Goal: Information Seeking & Learning: Learn about a topic

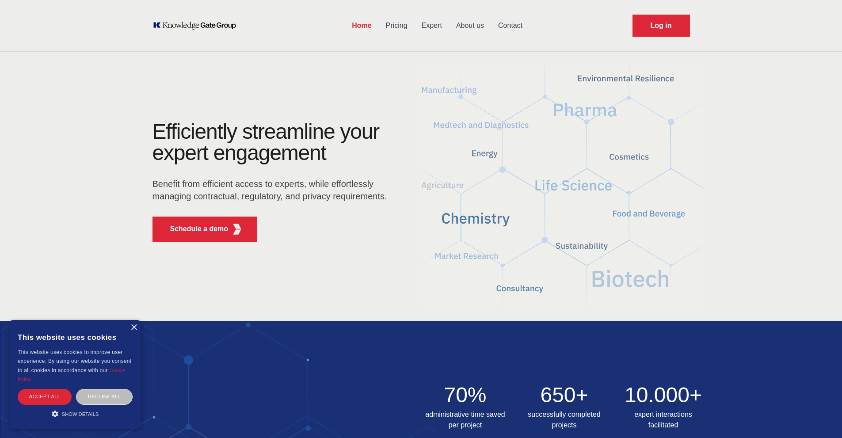
click at [426, 28] on link "Expert" at bounding box center [432, 25] width 34 height 23
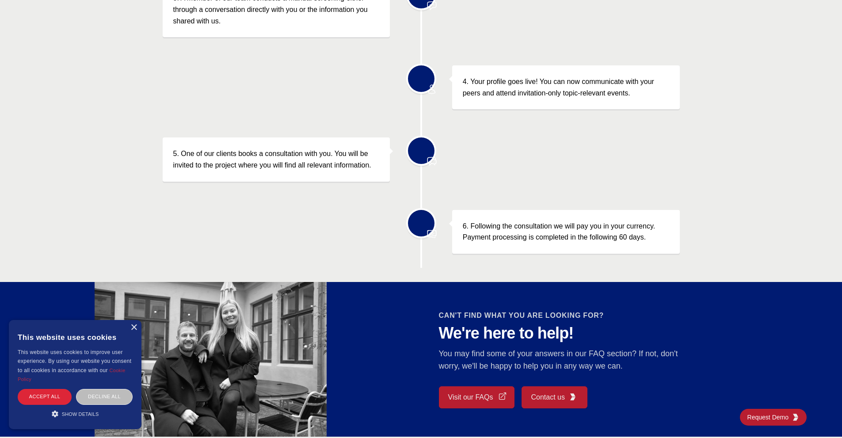
scroll to position [498, 0]
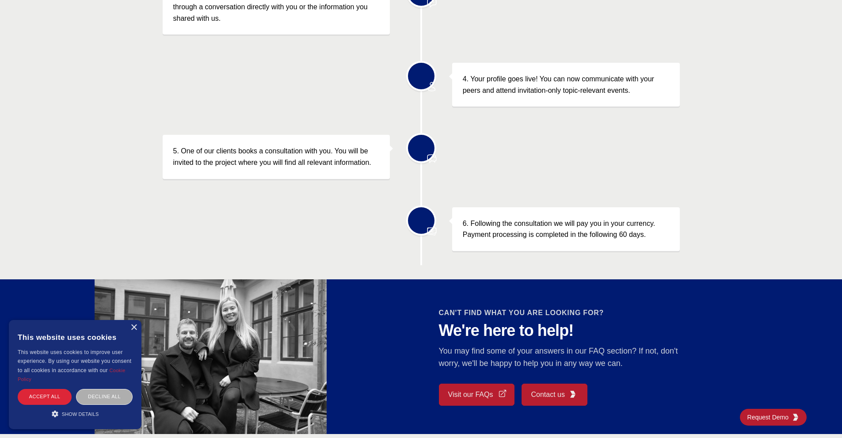
click at [91, 391] on div "Decline all" at bounding box center [104, 396] width 57 height 15
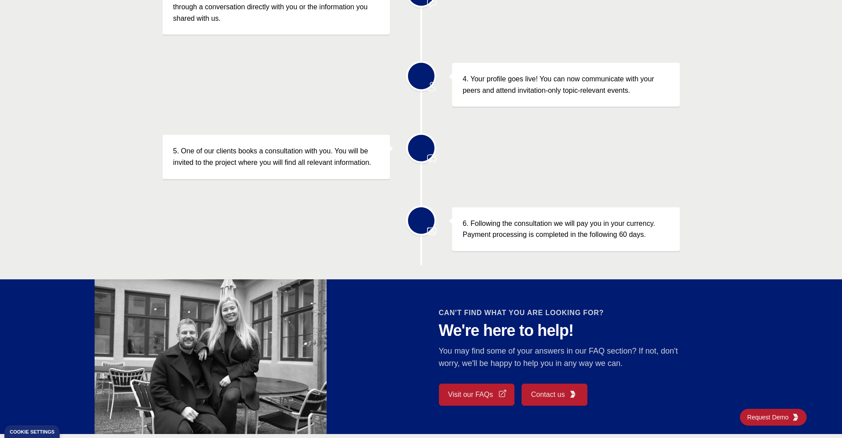
click at [106, 194] on div "Our Process 1. Our proprietary AI solution identifies you as an expert in your …" at bounding box center [421, 23] width 842 height 483
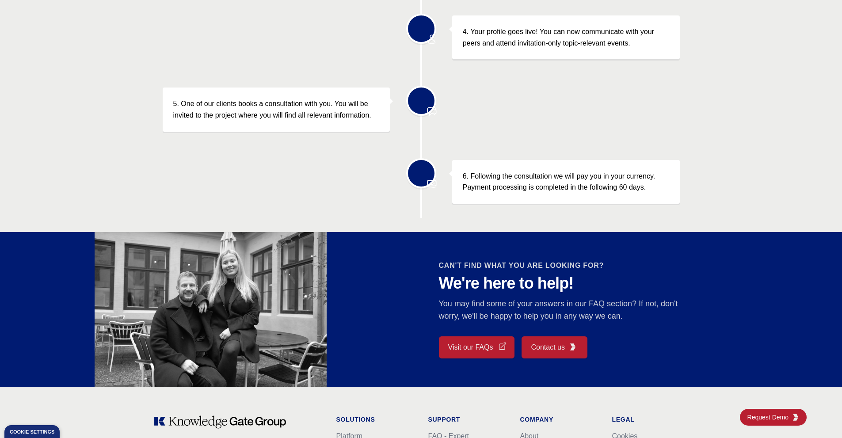
scroll to position [546, 0]
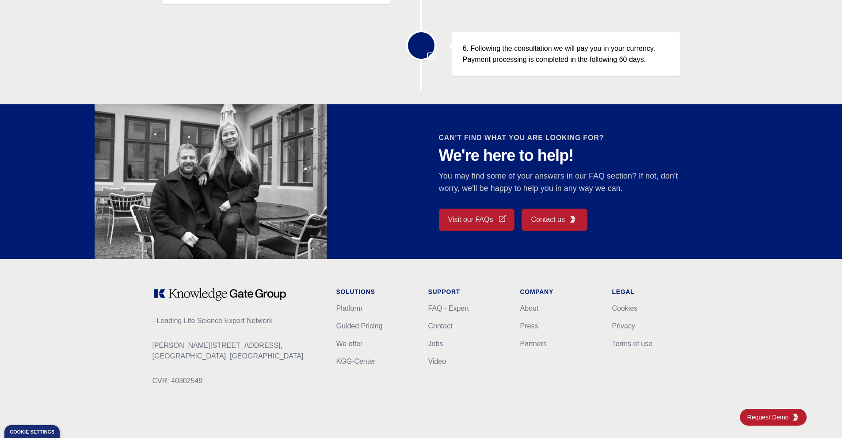
scroll to position [707, 0]
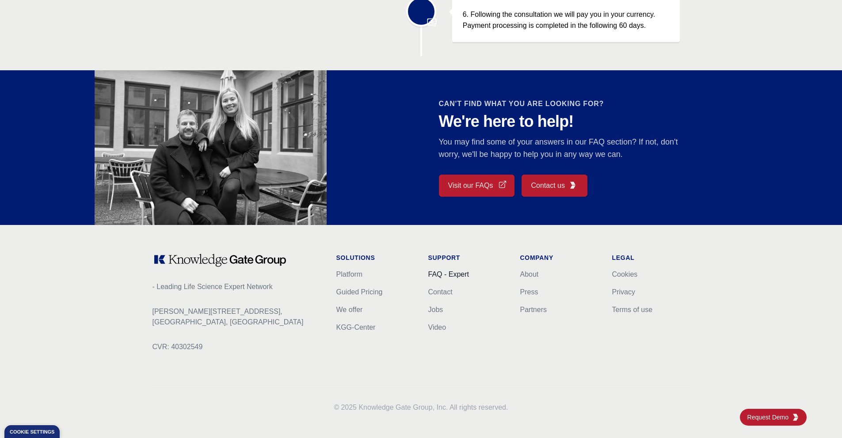
click at [441, 274] on link "FAQ - Expert" at bounding box center [448, 275] width 41 height 8
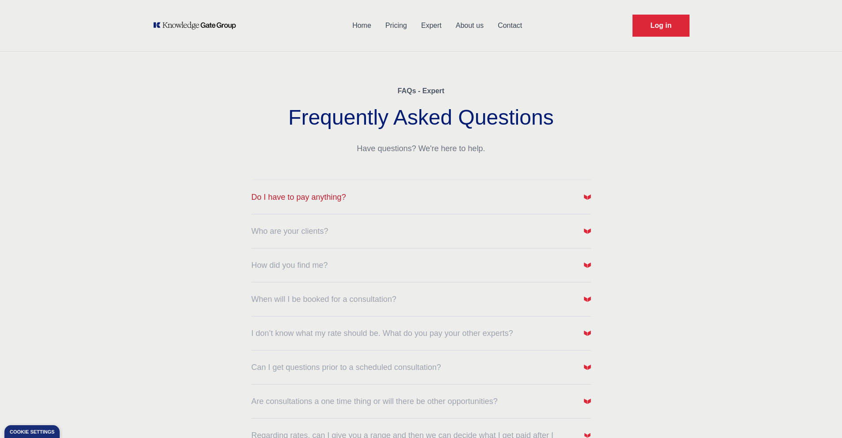
click at [485, 200] on button "Do I have to pay anything?" at bounding box center [422, 197] width 340 height 12
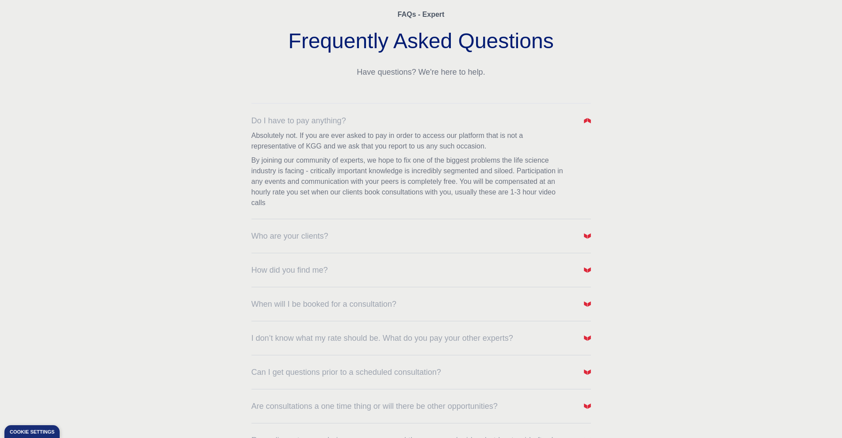
scroll to position [77, 0]
click at [575, 233] on button "Who are your clients?" at bounding box center [422, 235] width 340 height 12
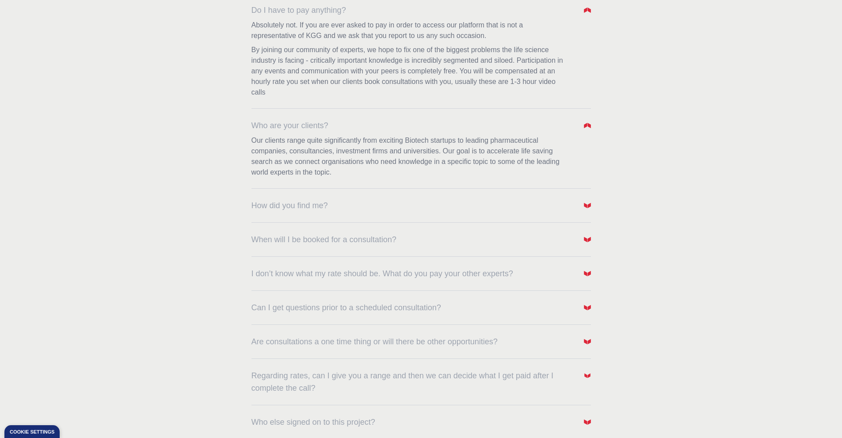
scroll to position [187, 0]
click at [573, 217] on dl "Do I have to pay anything? Absolutely not. If you are ever asked to pay in orde…" at bounding box center [422, 210] width 340 height 436
click at [569, 207] on button "How did you find me?" at bounding box center [422, 205] width 340 height 12
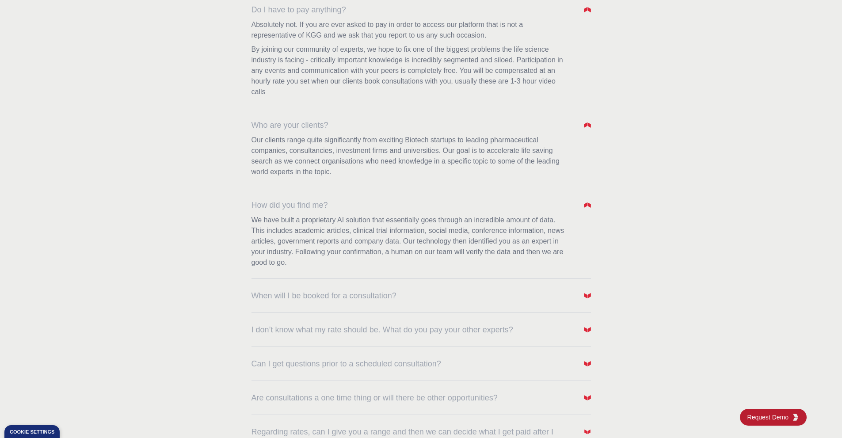
click at [686, 195] on div "FAQs - Expert Frequently Asked Questions Have questions? We're here to help. Do…" at bounding box center [421, 191] width 566 height 643
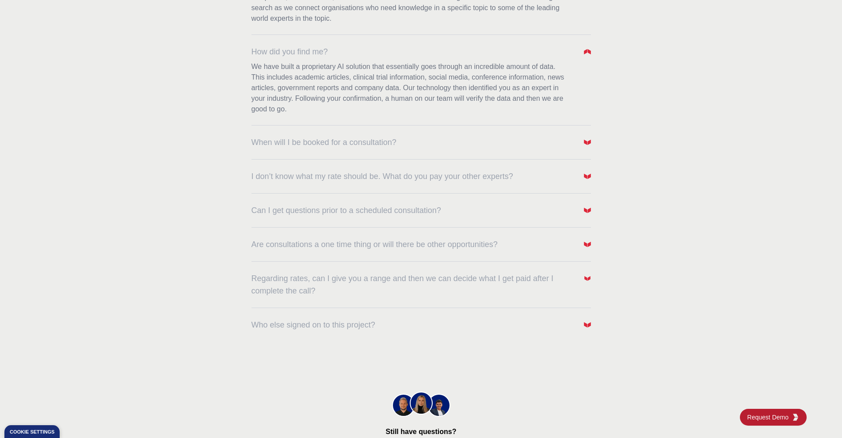
scroll to position [348, 0]
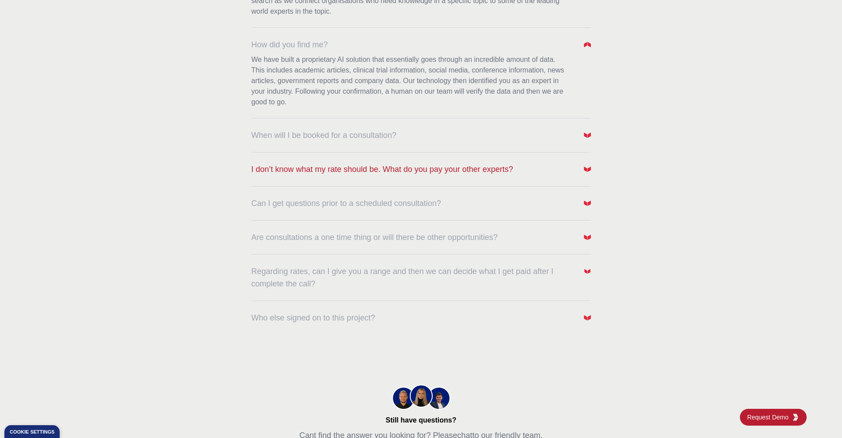
click at [578, 168] on button "I don’t know what my rate should be. What do you pay your other experts?" at bounding box center [422, 169] width 340 height 12
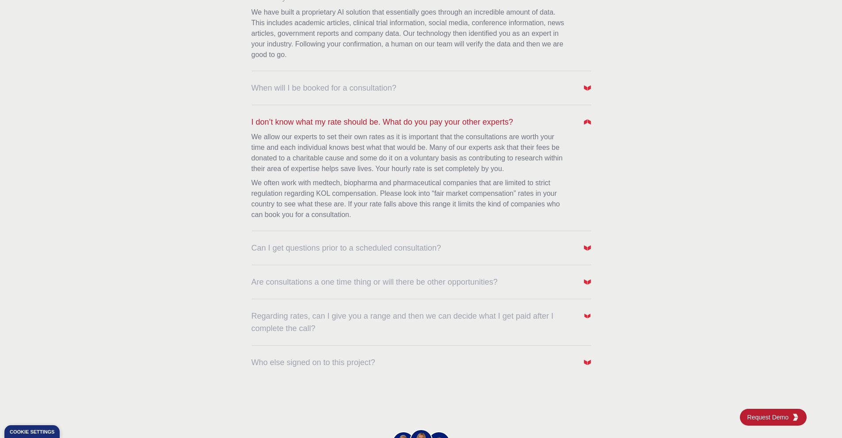
scroll to position [419, 0]
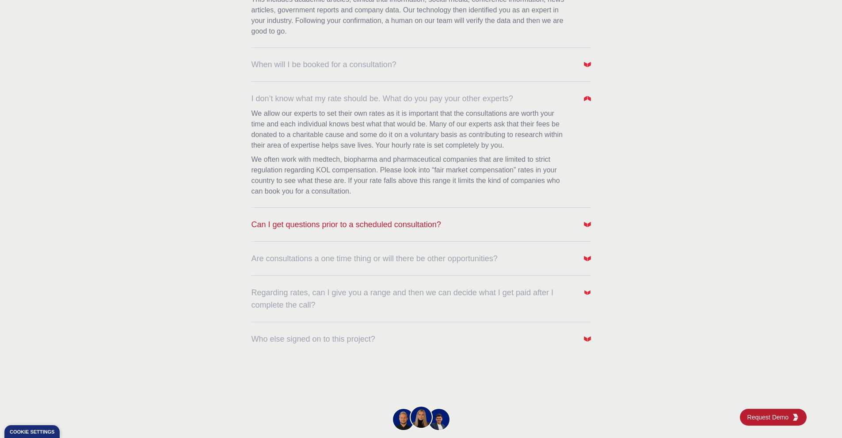
click at [567, 226] on button "Can I get questions prior to a scheduled consultation?" at bounding box center [422, 224] width 340 height 12
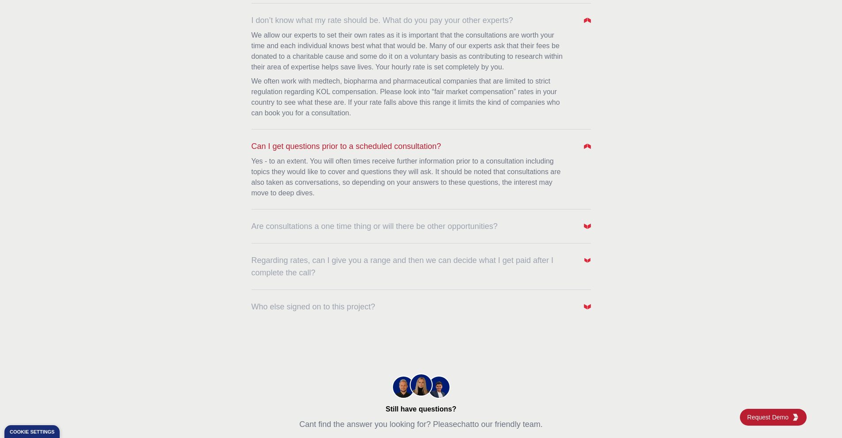
scroll to position [498, 0]
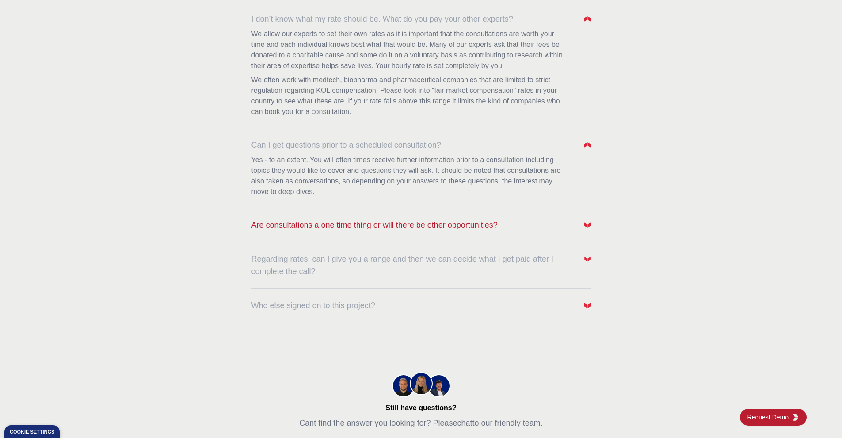
click at [555, 222] on button "Are consultations a one time thing or will there be other opportunities?" at bounding box center [422, 225] width 340 height 12
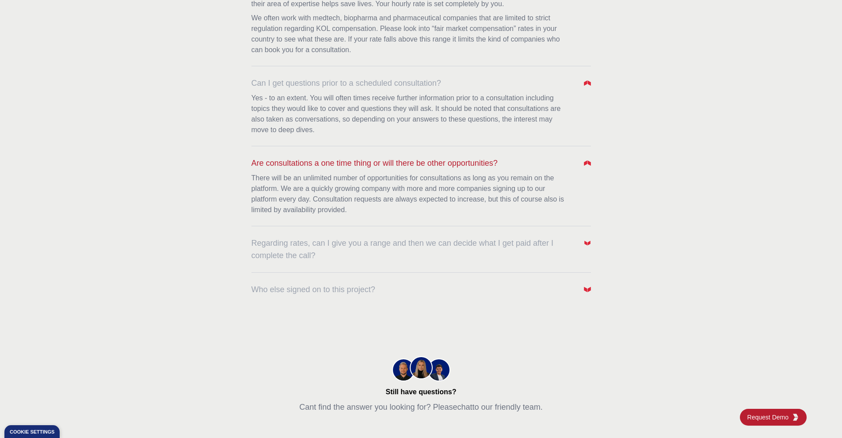
scroll to position [565, 0]
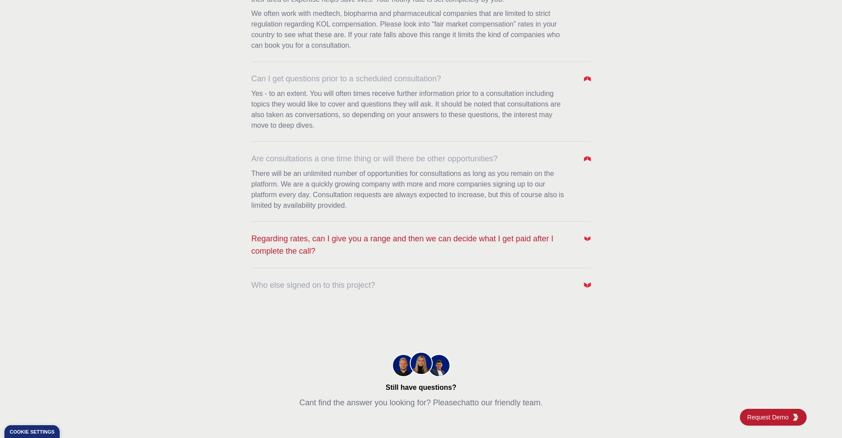
click at [556, 240] on span "Regarding rates, can I give you a range and then we can decide what I get paid …" at bounding box center [413, 245] width 323 height 25
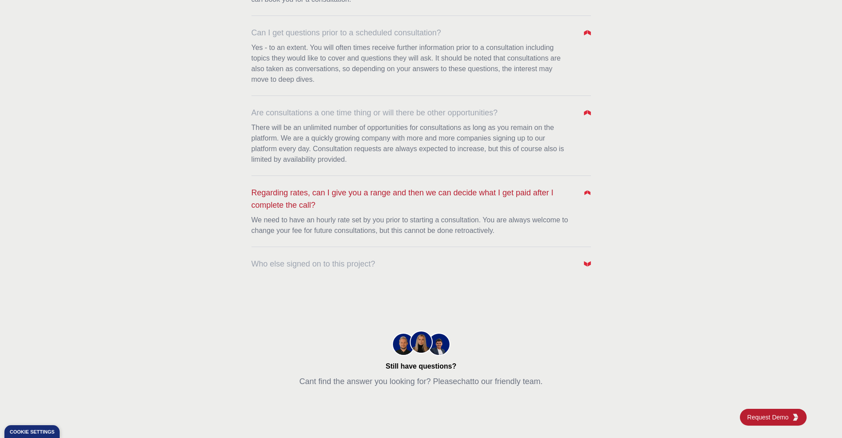
scroll to position [612, 0]
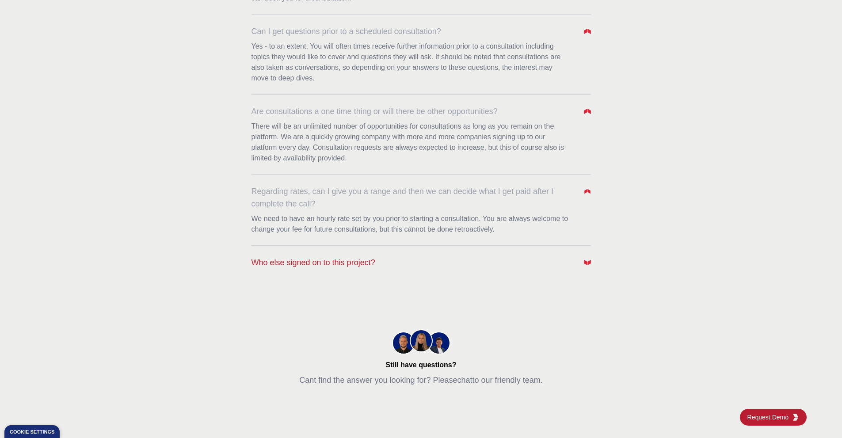
click at [554, 261] on button "Who else signed on to this project?" at bounding box center [422, 262] width 340 height 12
